Goal: Transaction & Acquisition: Purchase product/service

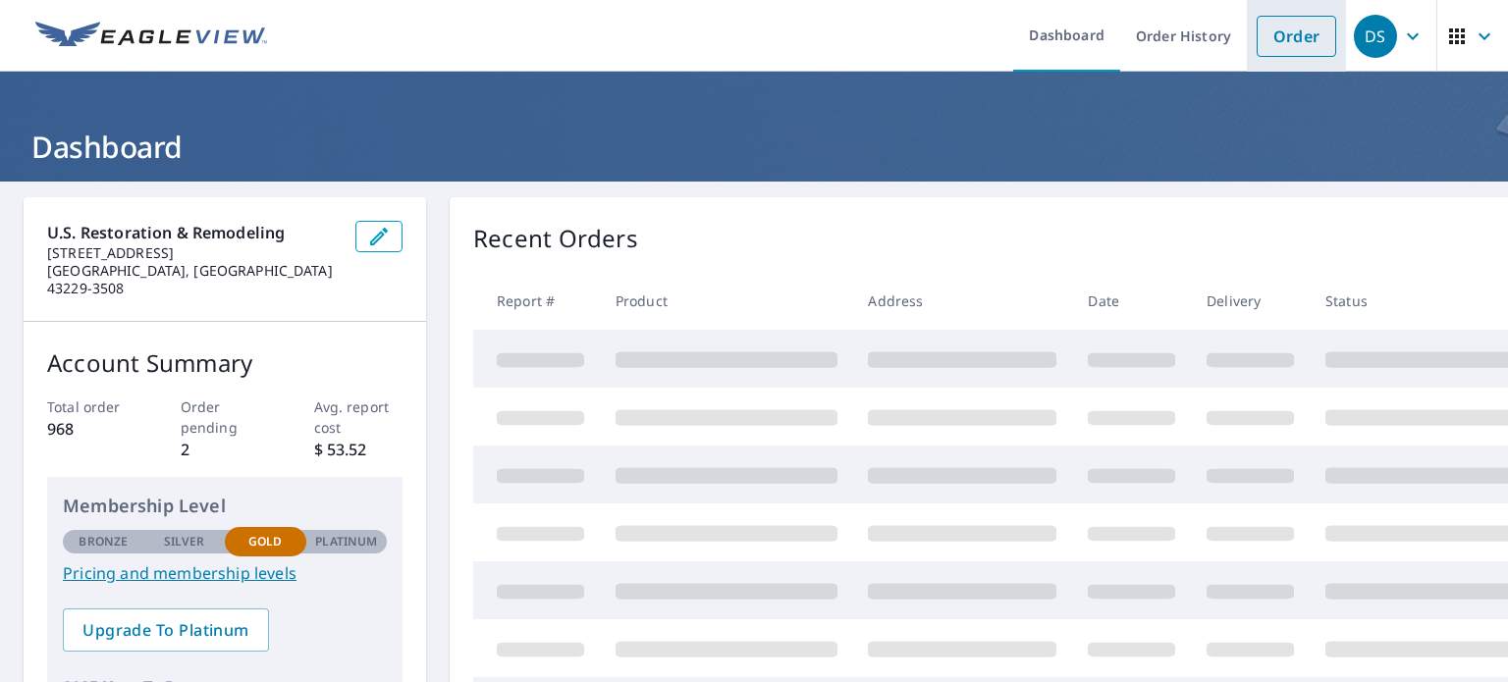
click at [1280, 34] on link "Order" at bounding box center [1297, 36] width 80 height 41
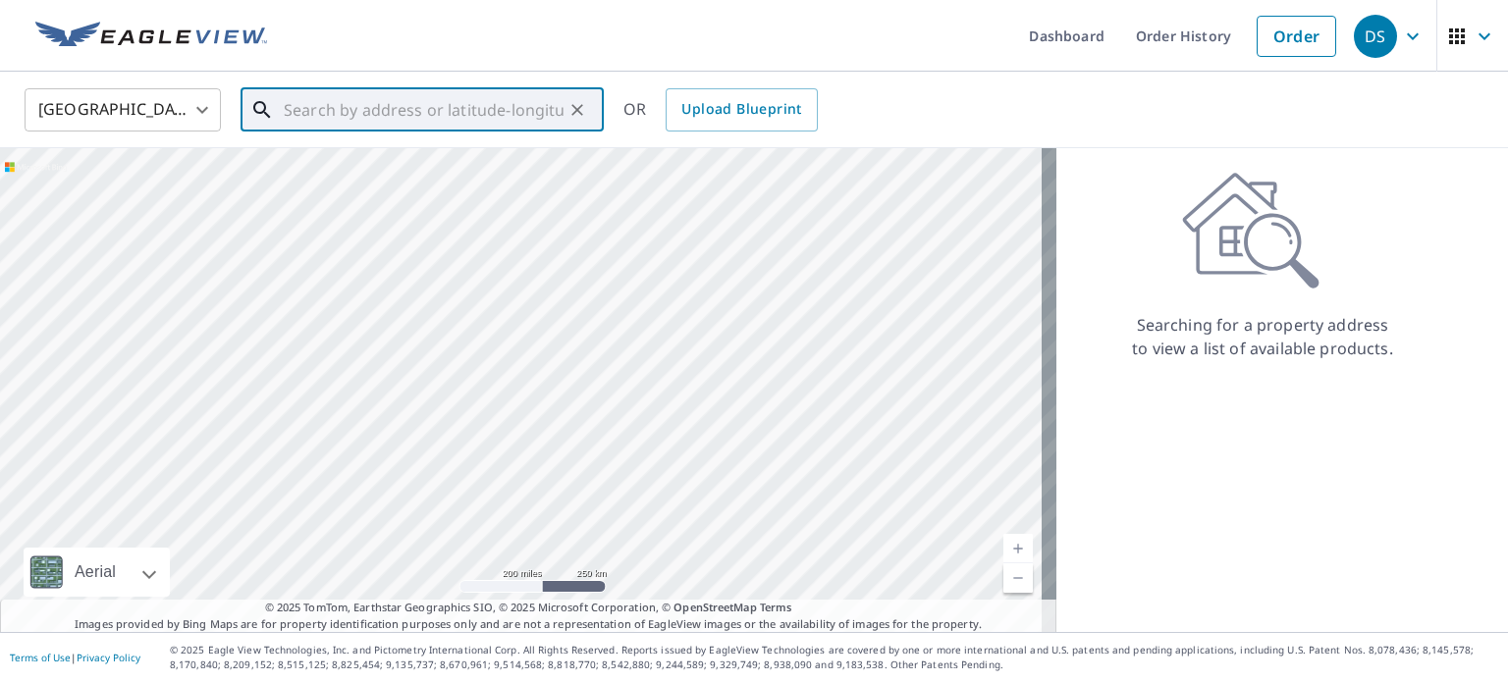
paste input "[STREET_ADDRESS][PERSON_NAME]"
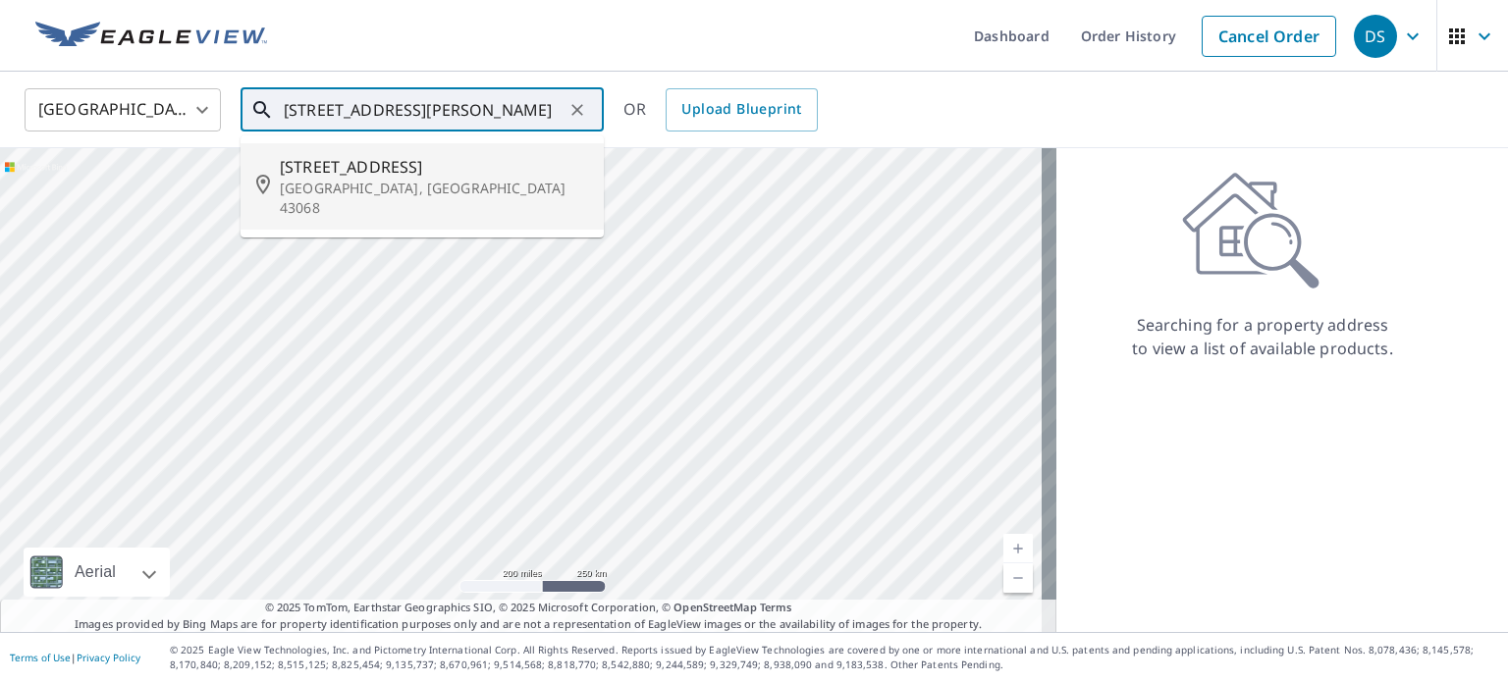
click at [403, 184] on p "[GEOGRAPHIC_DATA], [GEOGRAPHIC_DATA] 43068" at bounding box center [434, 198] width 308 height 39
type input "[STREET_ADDRESS][PERSON_NAME]"
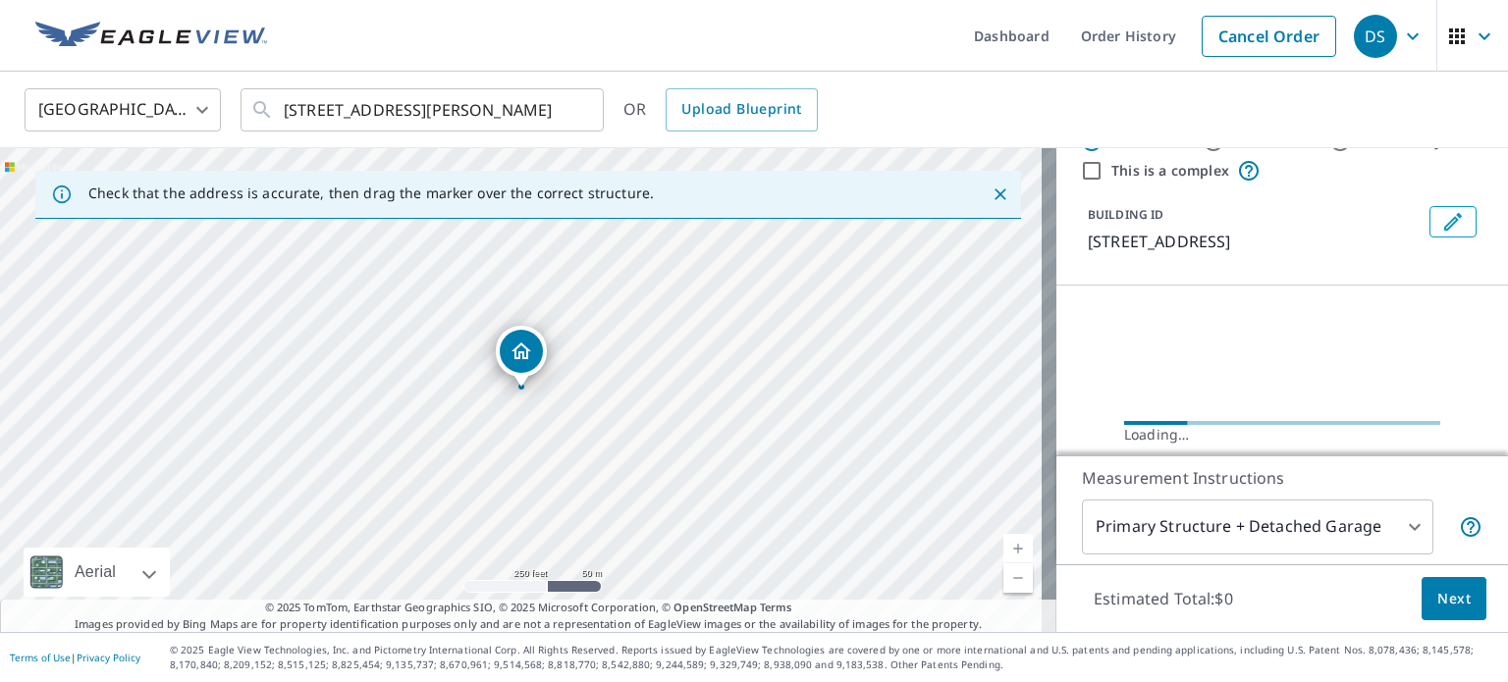
scroll to position [98, 0]
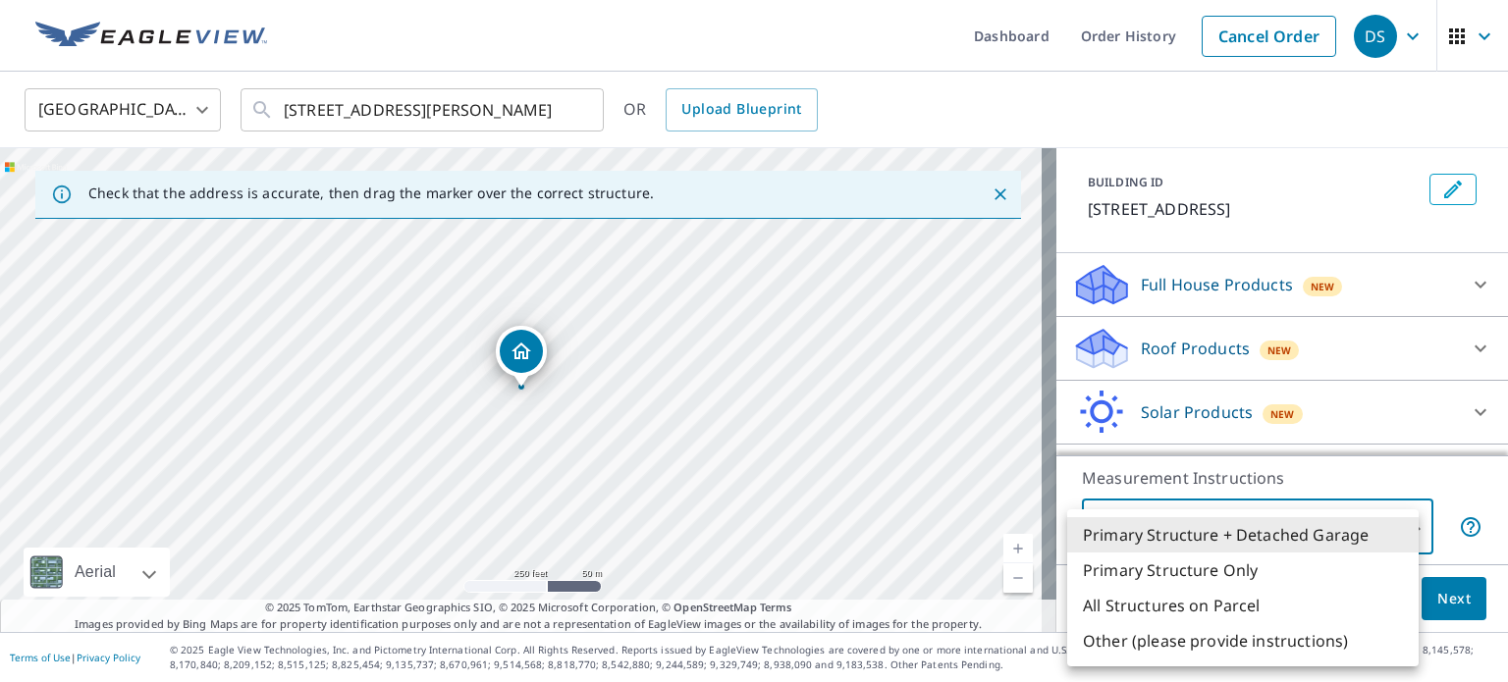
click at [1243, 529] on body "DS DS Dashboard Order History Cancel Order DS [GEOGRAPHIC_DATA] [GEOGRAPHIC_DAT…" at bounding box center [754, 341] width 1508 height 682
click at [1210, 568] on li "Primary Structure Only" at bounding box center [1242, 570] width 351 height 35
type input "2"
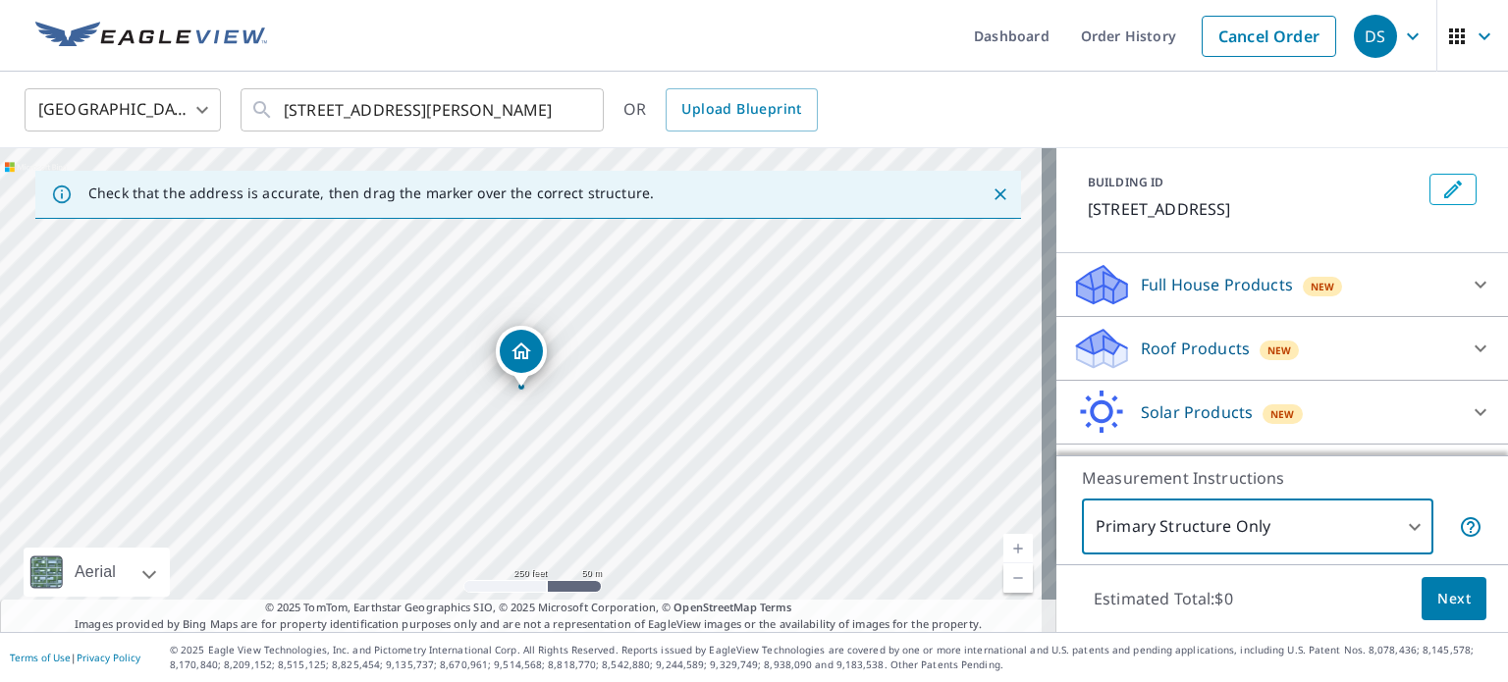
click at [1191, 296] on p "Full House Products" at bounding box center [1217, 285] width 152 height 24
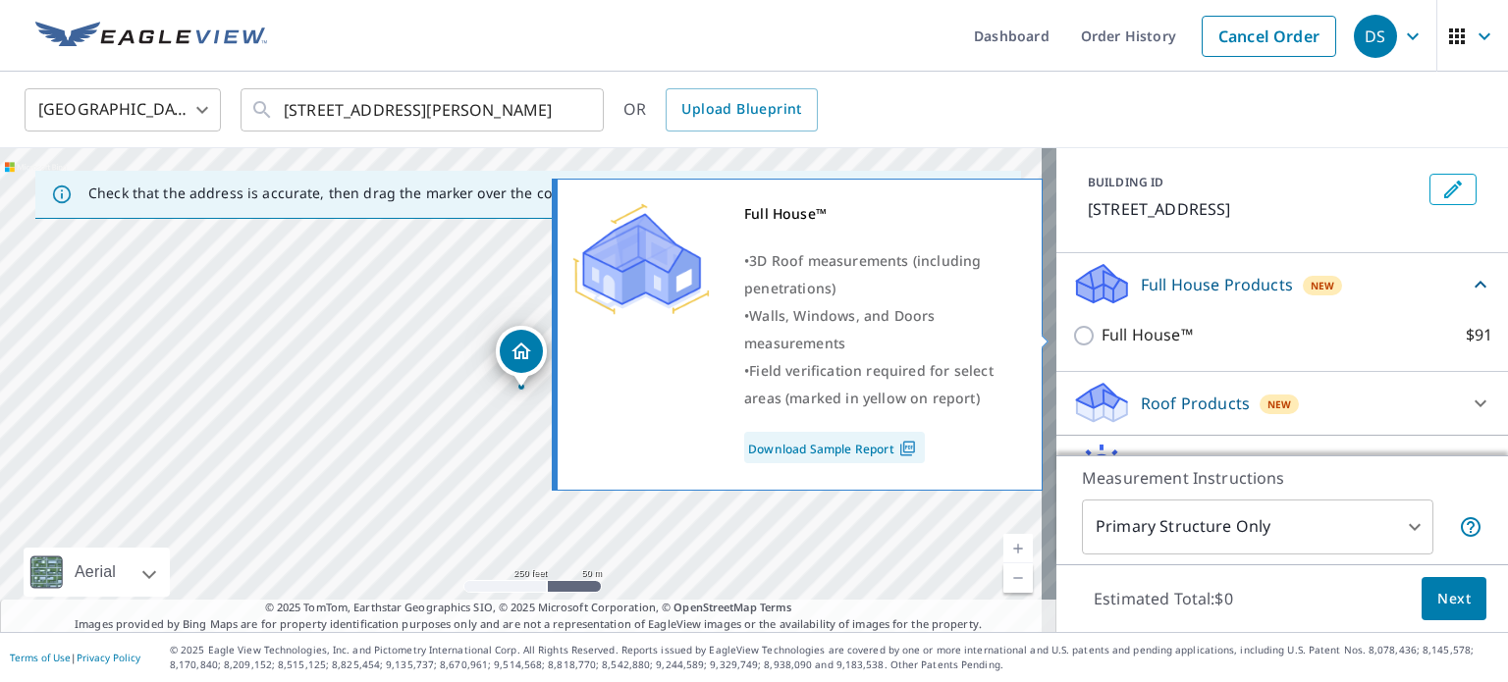
click at [1072, 338] on input "Full House™ $91" at bounding box center [1086, 336] width 29 height 24
checkbox input "true"
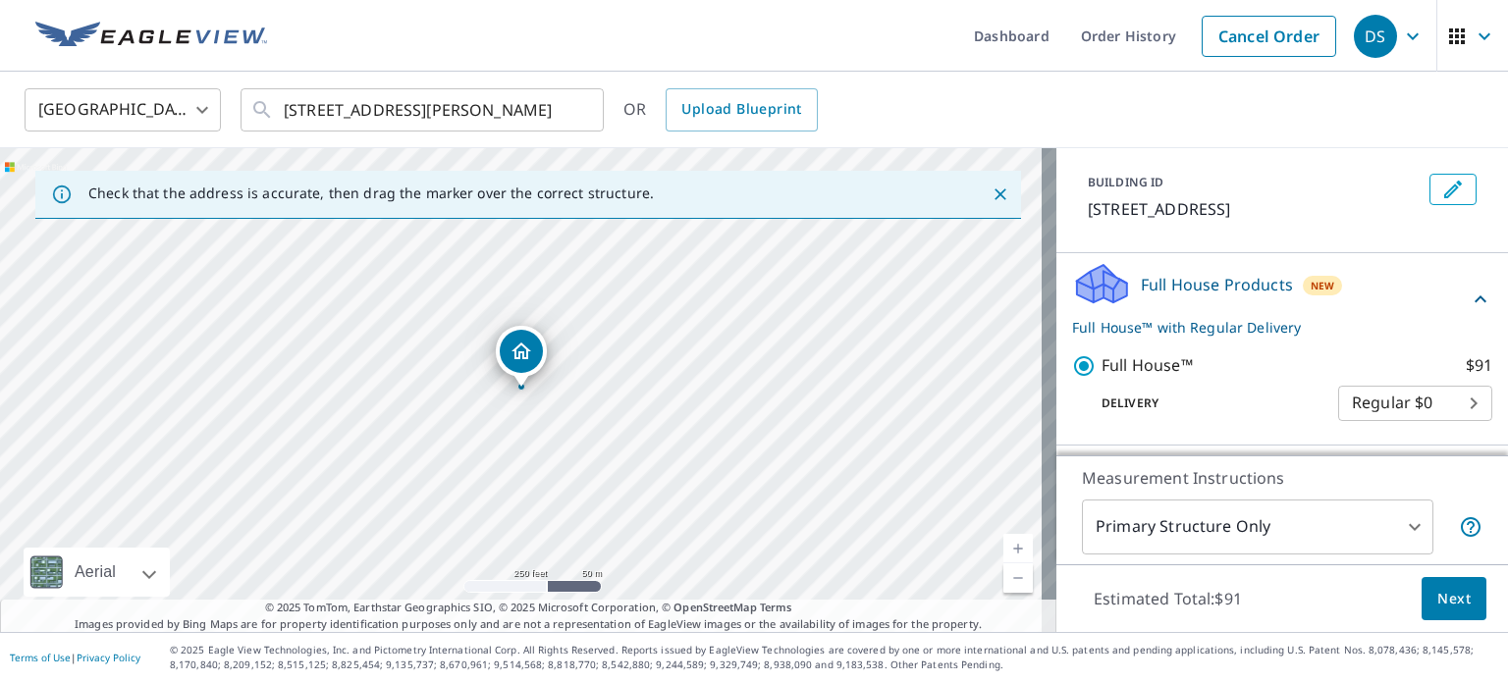
click at [1443, 601] on span "Next" at bounding box center [1453, 599] width 33 height 25
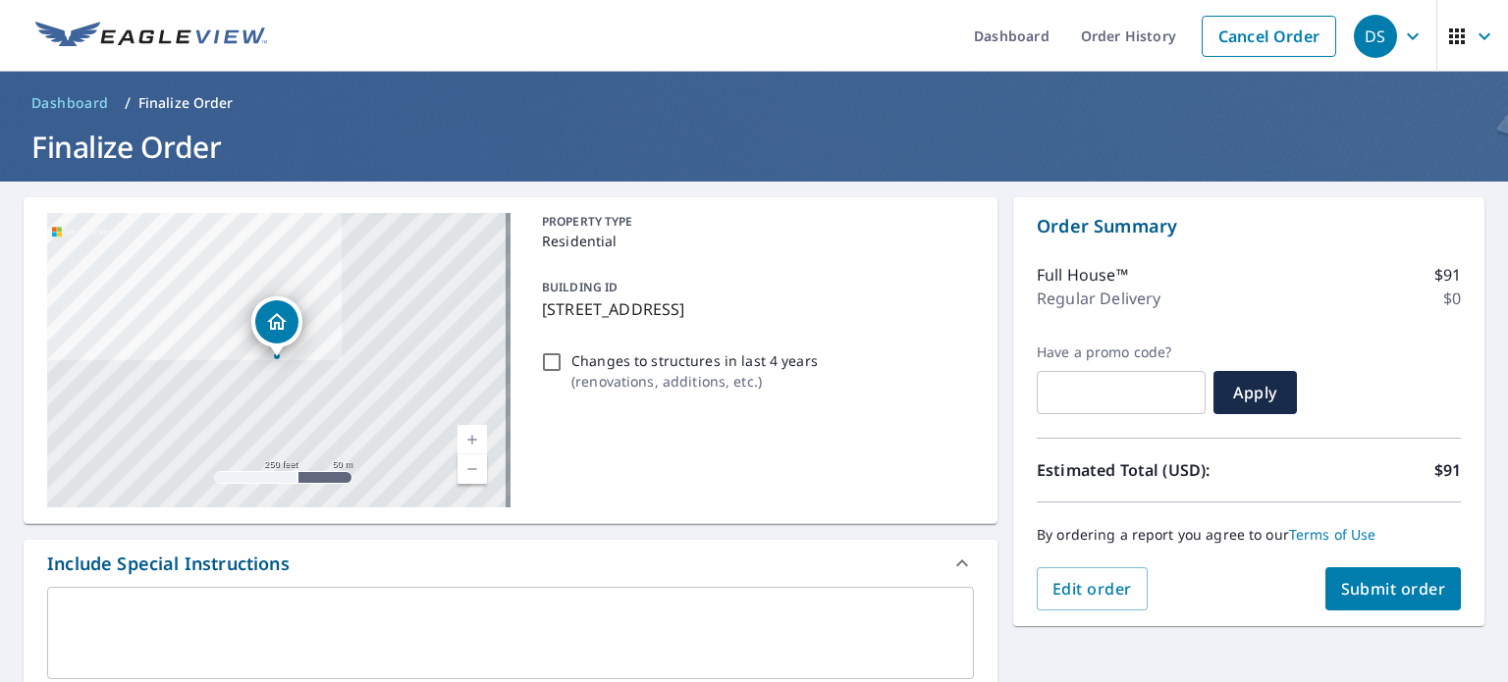
scroll to position [196, 0]
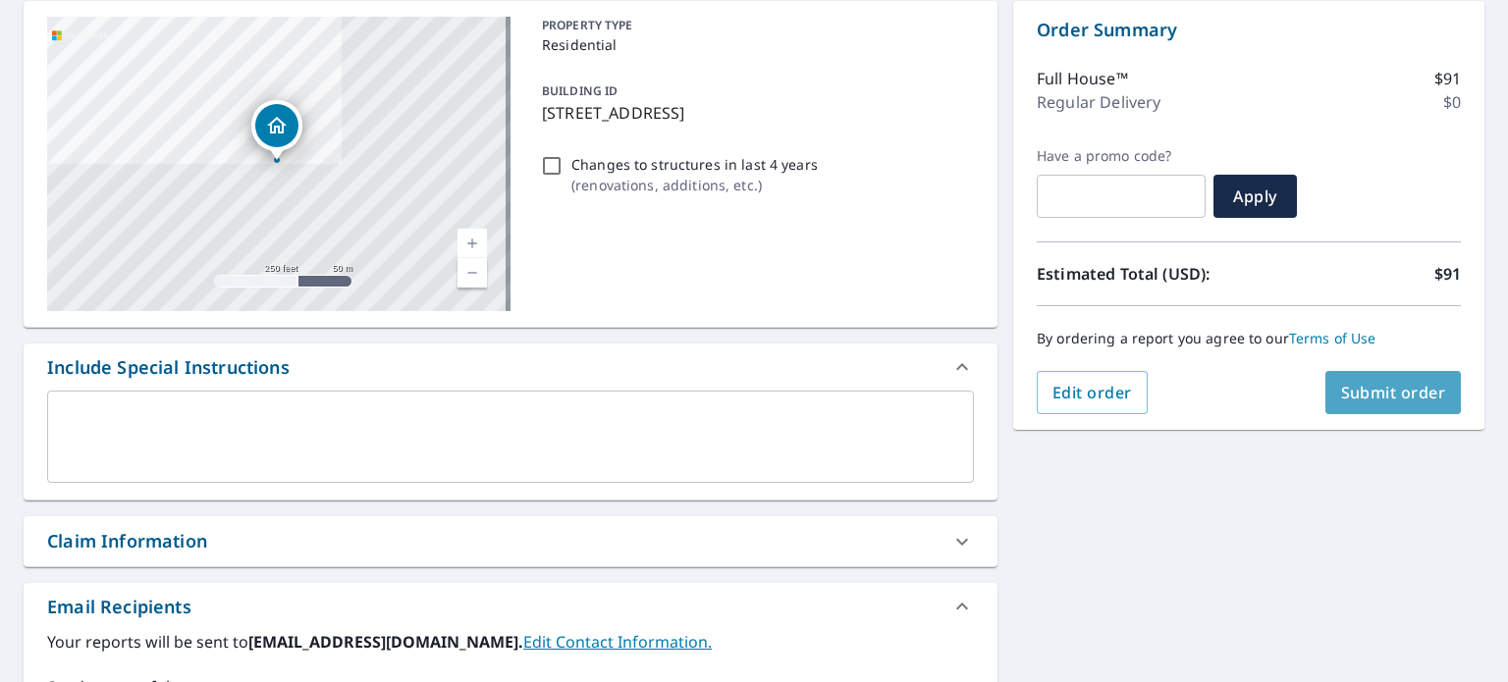
click at [1376, 386] on span "Submit order" at bounding box center [1393, 393] width 105 height 22
